Goal: Transaction & Acquisition: Purchase product/service

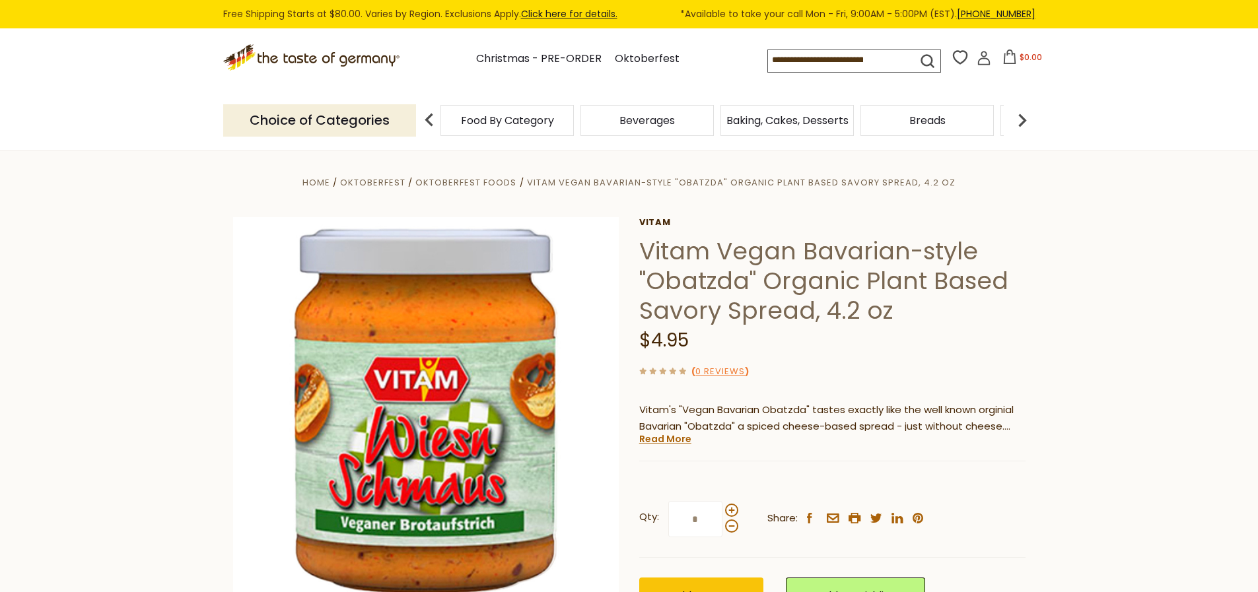
click at [774, 61] on input at bounding box center [830, 59] width 125 height 18
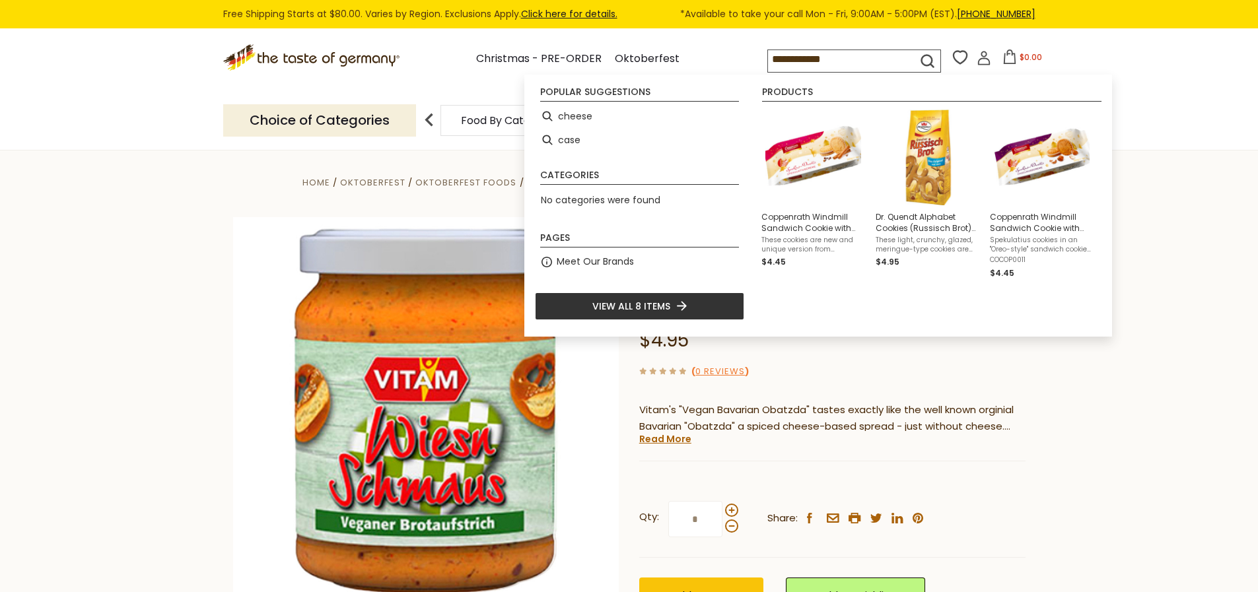
type input "**********"
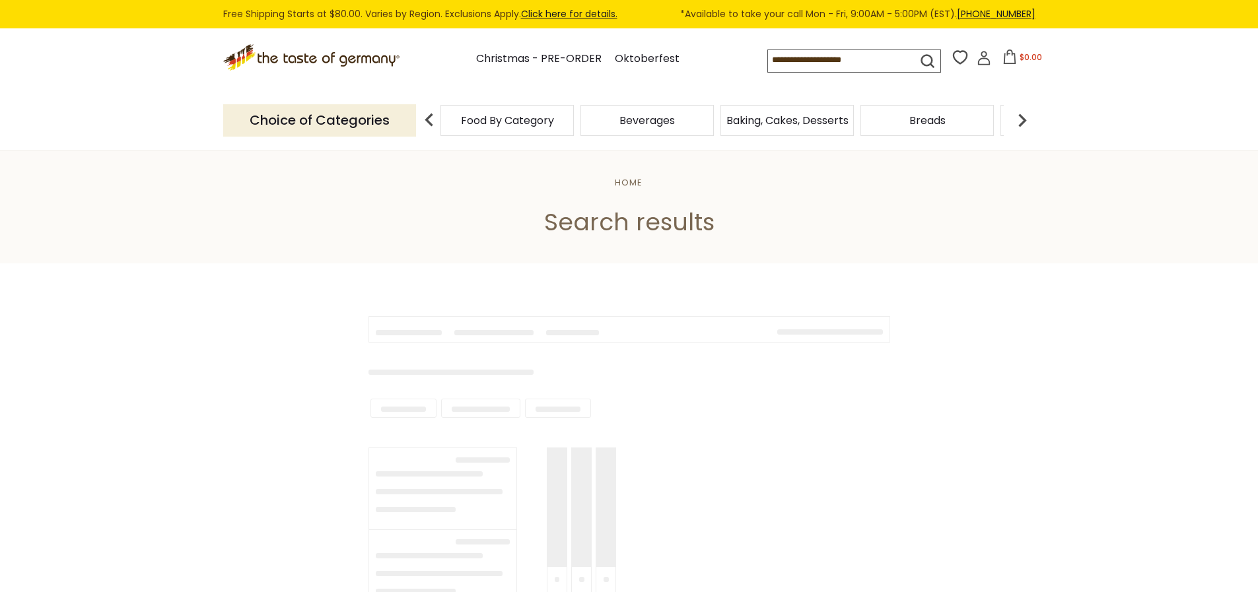
type input "**********"
